Goal: Transaction & Acquisition: Purchase product/service

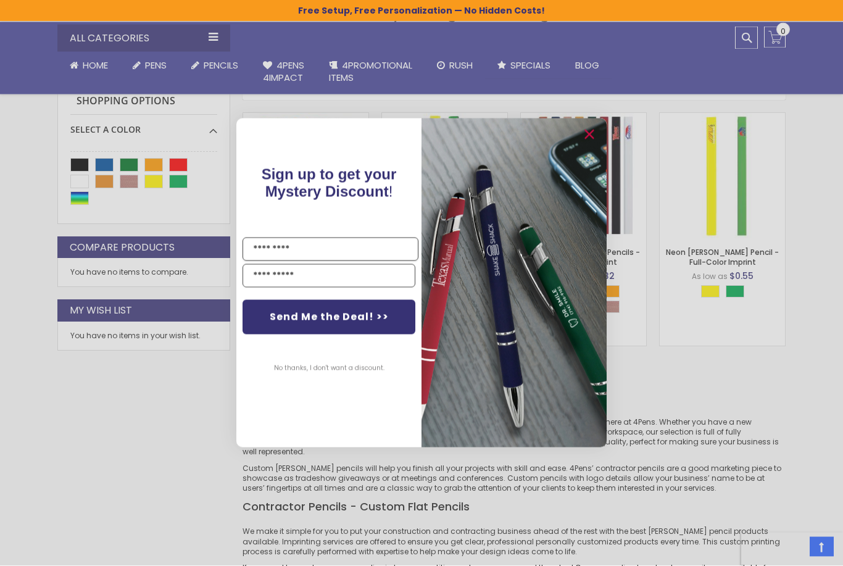
scroll to position [204, 0]
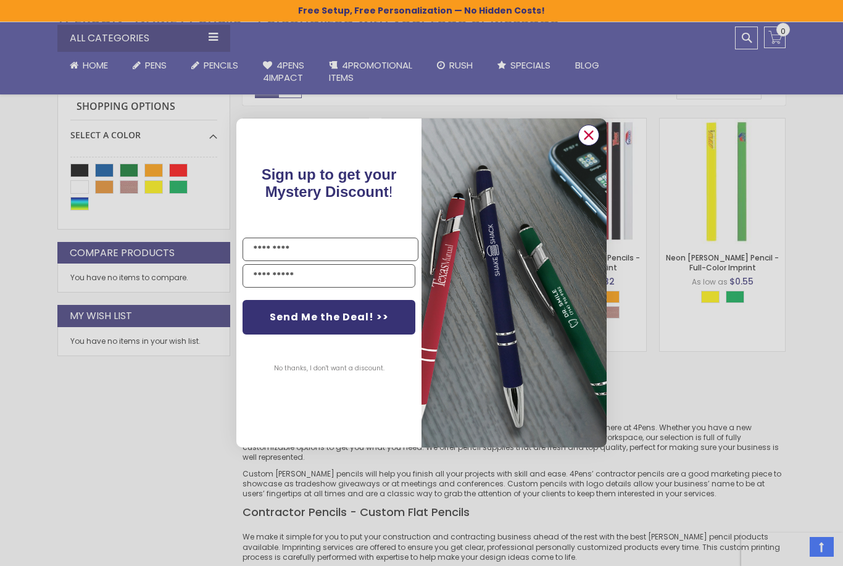
click at [593, 144] on circle "Close dialog" at bounding box center [589, 135] width 19 height 19
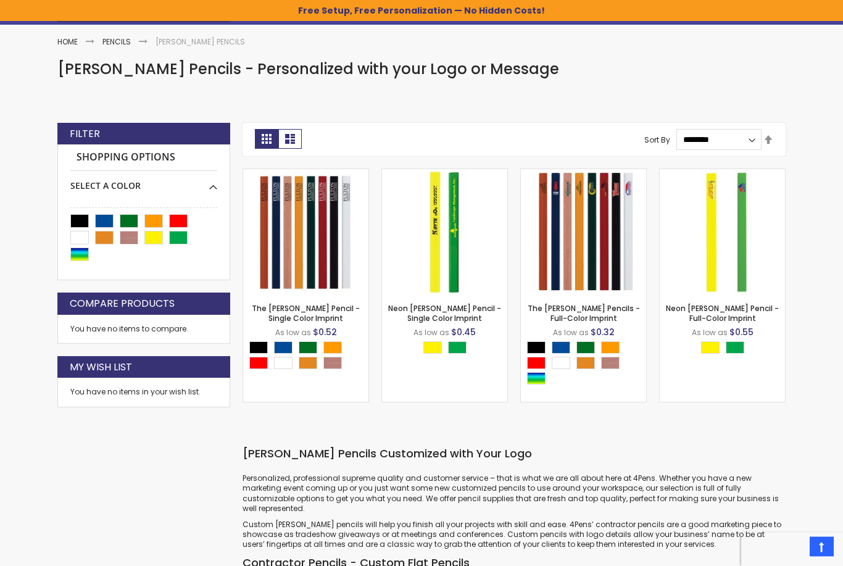
scroll to position [144, 0]
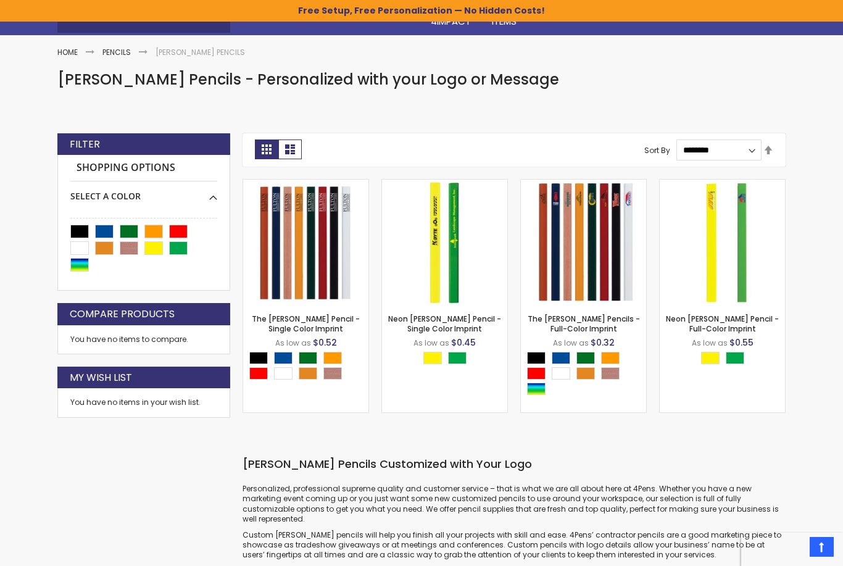
click at [615, 315] on link "The Carpenter Pencils - Full-Color Imprint" at bounding box center [584, 324] width 112 height 20
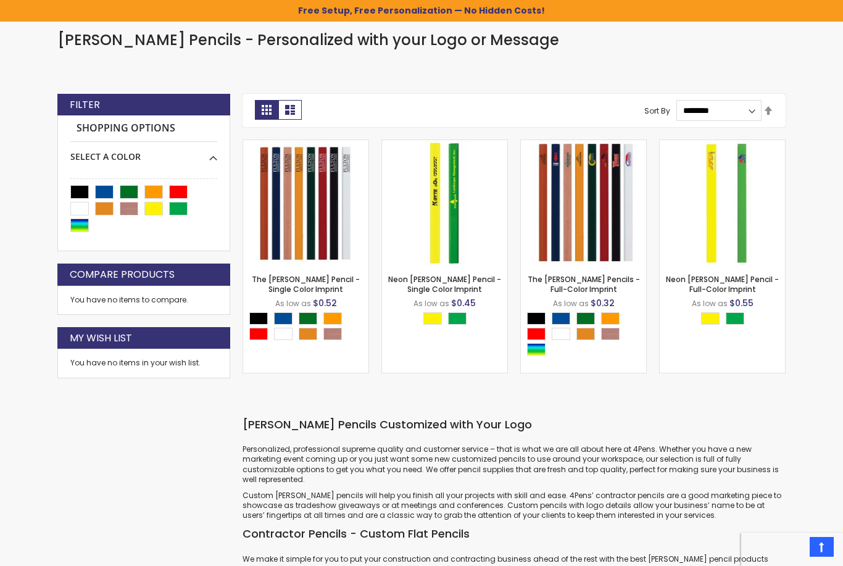
click at [485, 283] on link "Neon [PERSON_NAME] Pencil - Single Color Imprint" at bounding box center [444, 284] width 113 height 20
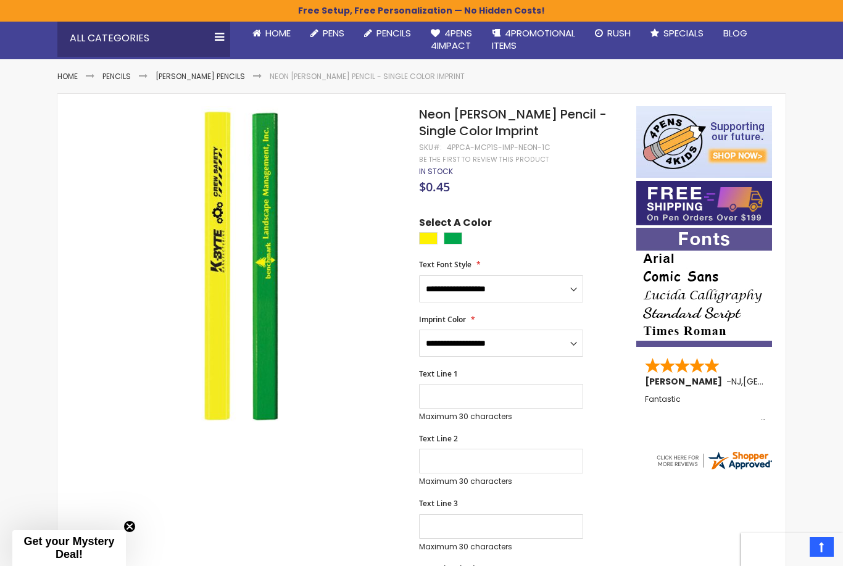
scroll to position [119, 0]
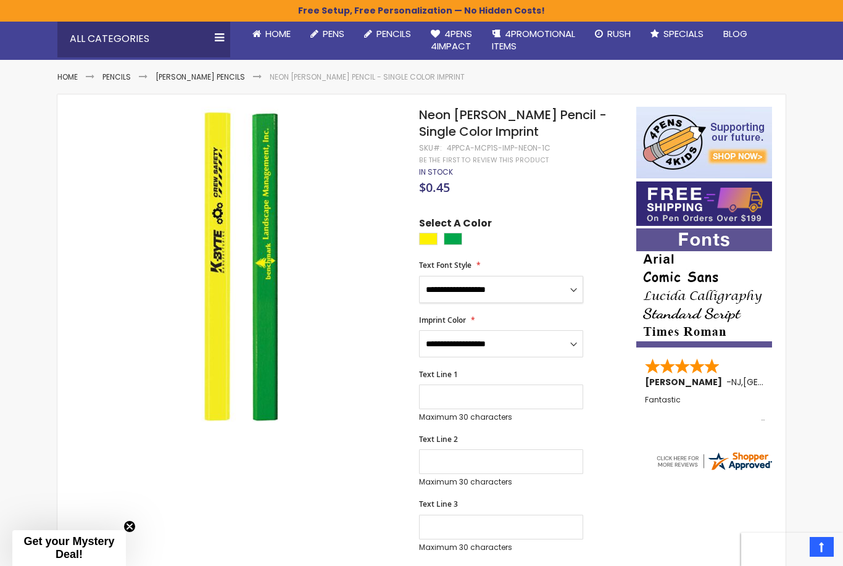
click at [557, 286] on select "**********" at bounding box center [501, 289] width 164 height 27
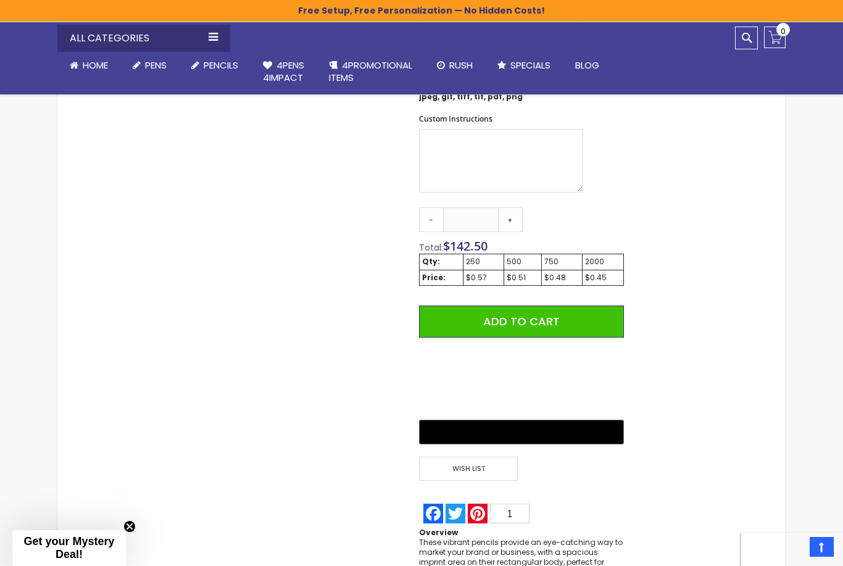
scroll to position [622, 0]
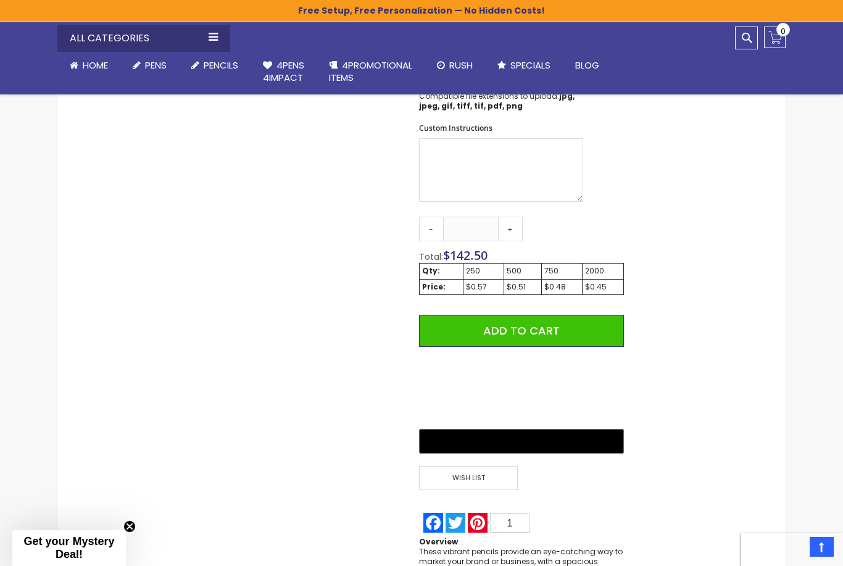
click at [515, 227] on link "+" at bounding box center [510, 229] width 25 height 25
click at [520, 225] on link "+" at bounding box center [510, 229] width 25 height 25
type input "***"
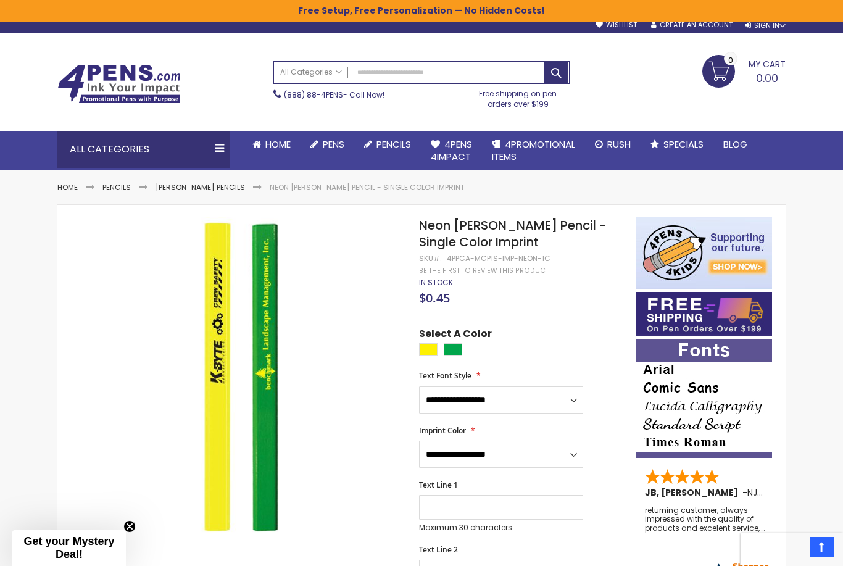
scroll to position [0, 0]
